Goal: Task Accomplishment & Management: Use online tool/utility

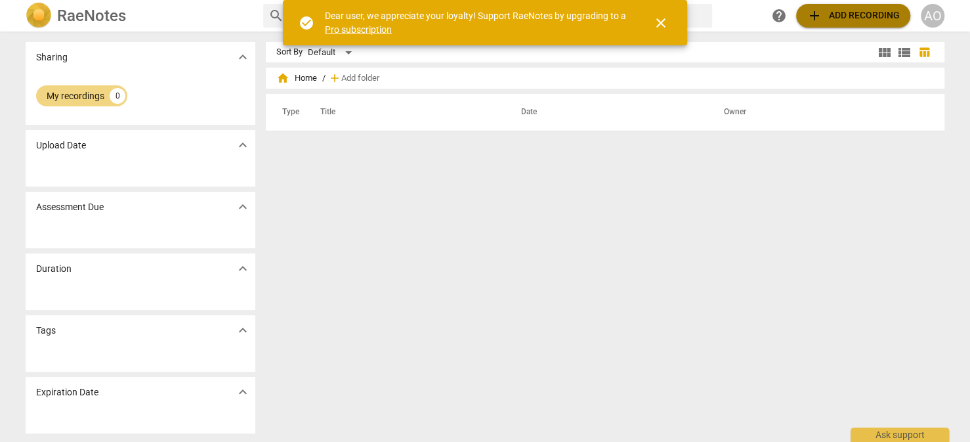
click at [812, 16] on span "add" at bounding box center [814, 16] width 16 height 16
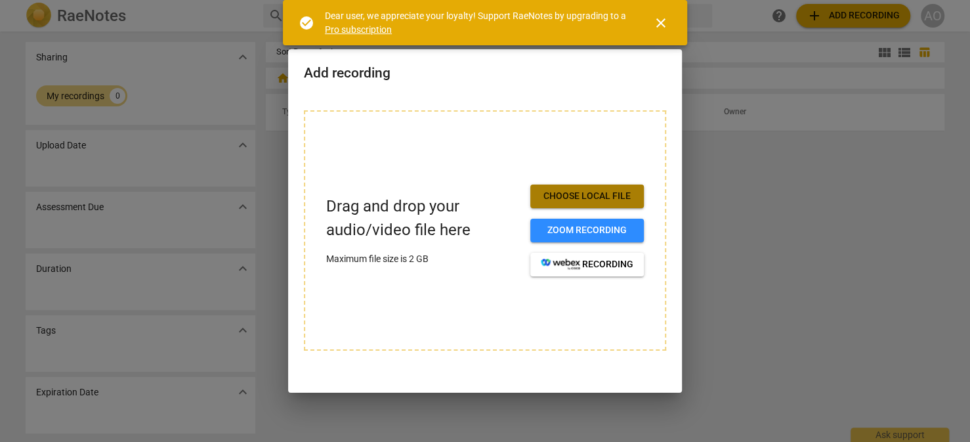
click at [591, 196] on span "Choose local file" at bounding box center [587, 196] width 93 height 13
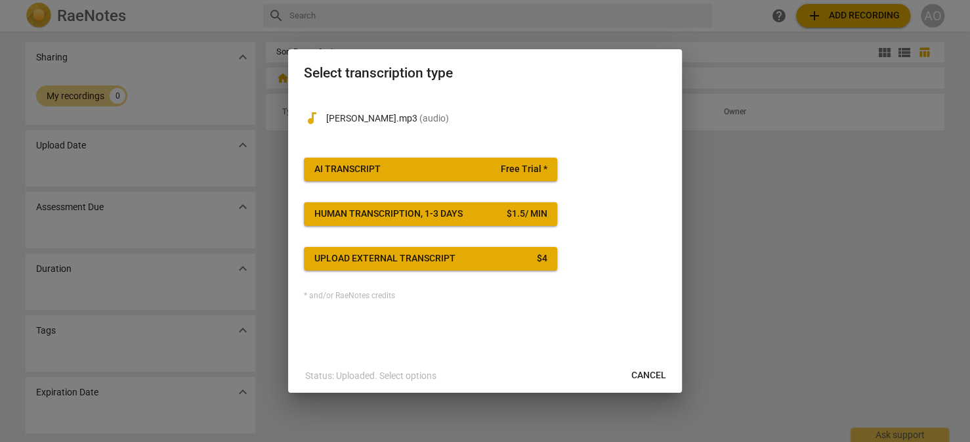
drag, startPoint x: 766, startPoint y: 180, endPoint x: 556, endPoint y: 41, distance: 252.4
click at [766, 180] on div at bounding box center [485, 221] width 970 height 442
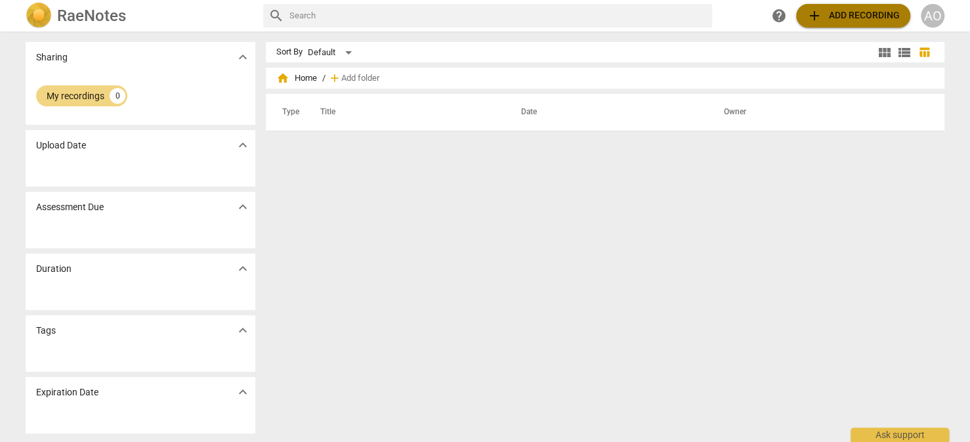
click at [871, 7] on button "add Add recording" at bounding box center [853, 16] width 114 height 24
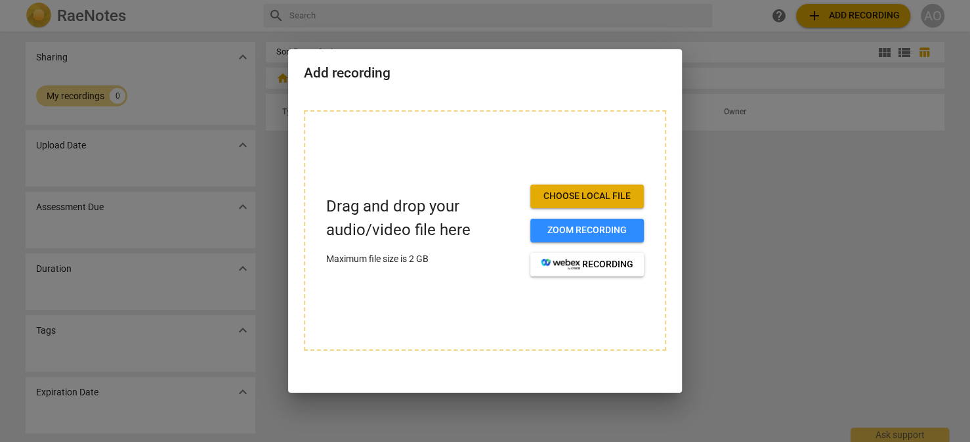
click at [564, 200] on span "Choose local file" at bounding box center [587, 196] width 93 height 13
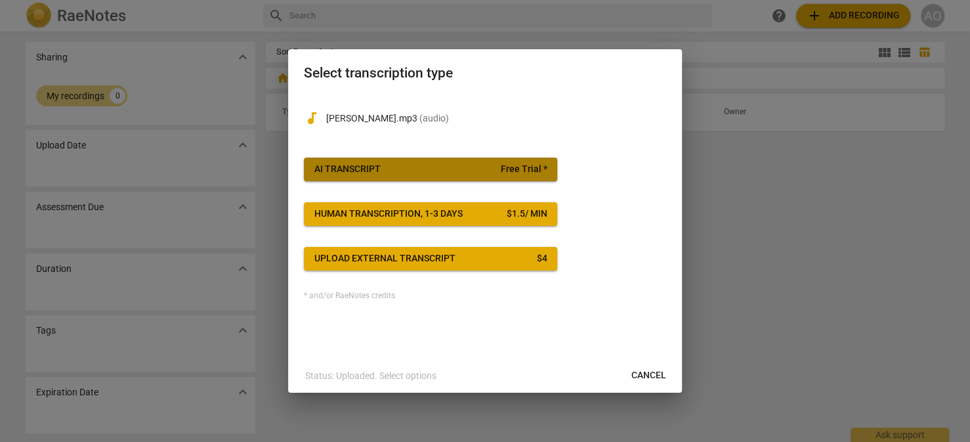
click at [427, 168] on span "AI Transcript Free Trial *" at bounding box center [430, 169] width 232 height 13
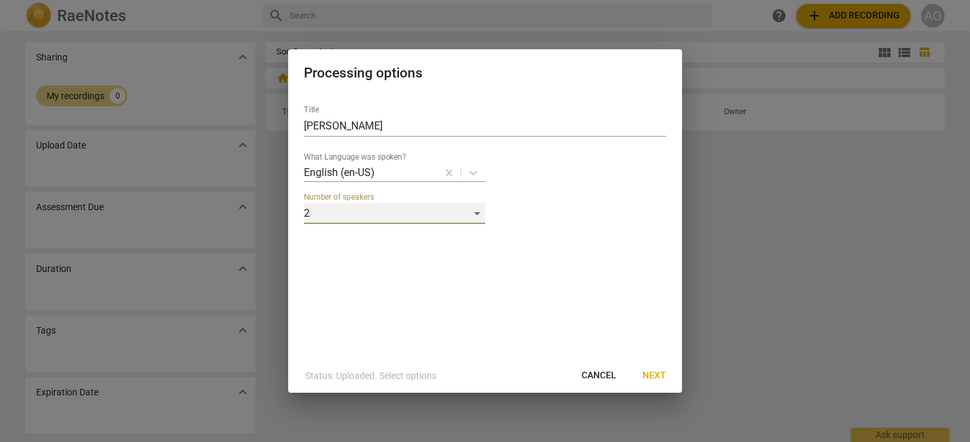
click at [473, 214] on div "2" at bounding box center [394, 213] width 181 height 21
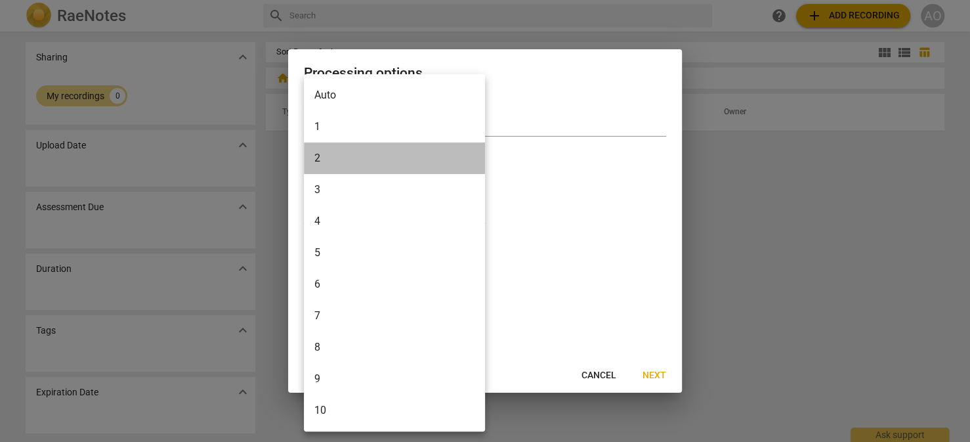
click at [417, 154] on li "2" at bounding box center [394, 157] width 181 height 31
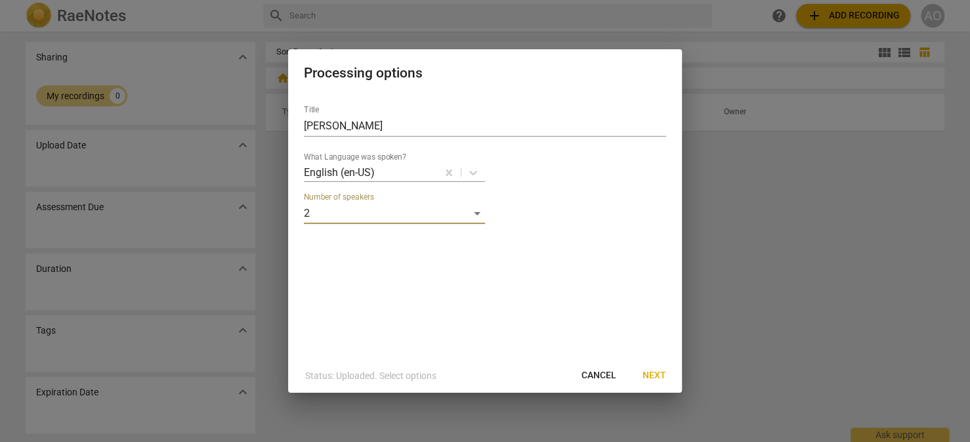
click at [648, 373] on span "Next" at bounding box center [654, 375] width 24 height 13
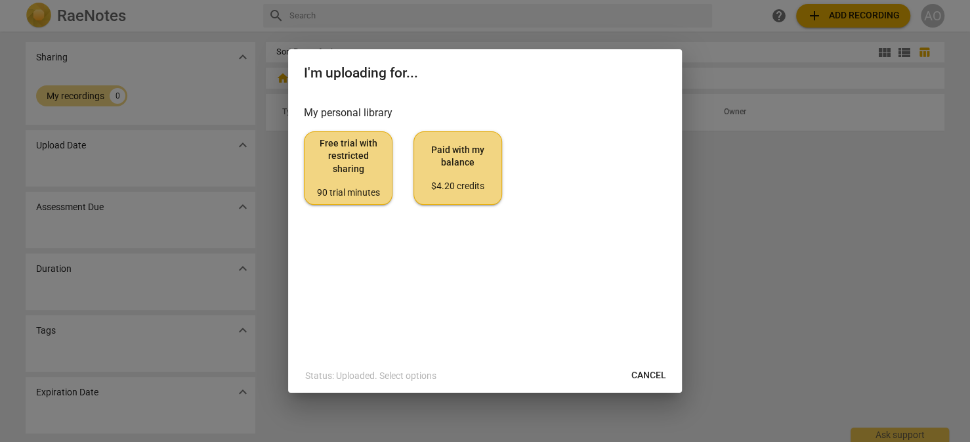
click at [367, 178] on span "Free trial with restricted sharing 90 trial minutes" at bounding box center [348, 168] width 66 height 62
